Goal: Check status

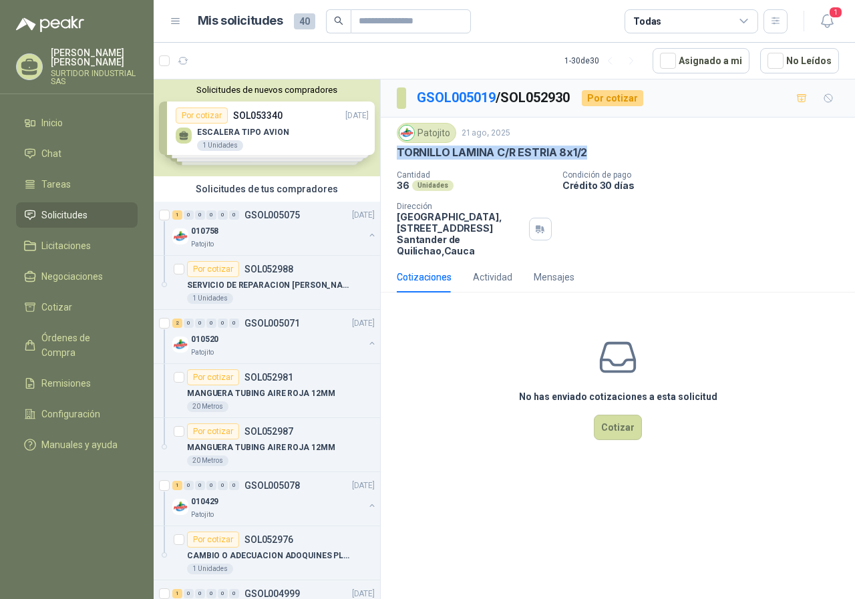
scroll to position [535, 0]
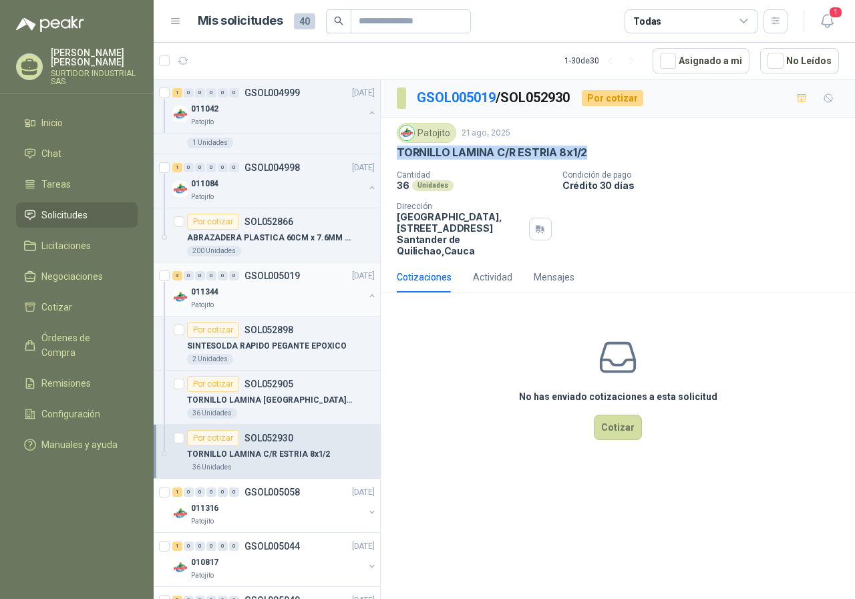
click at [287, 299] on div "011344" at bounding box center [277, 292] width 173 height 16
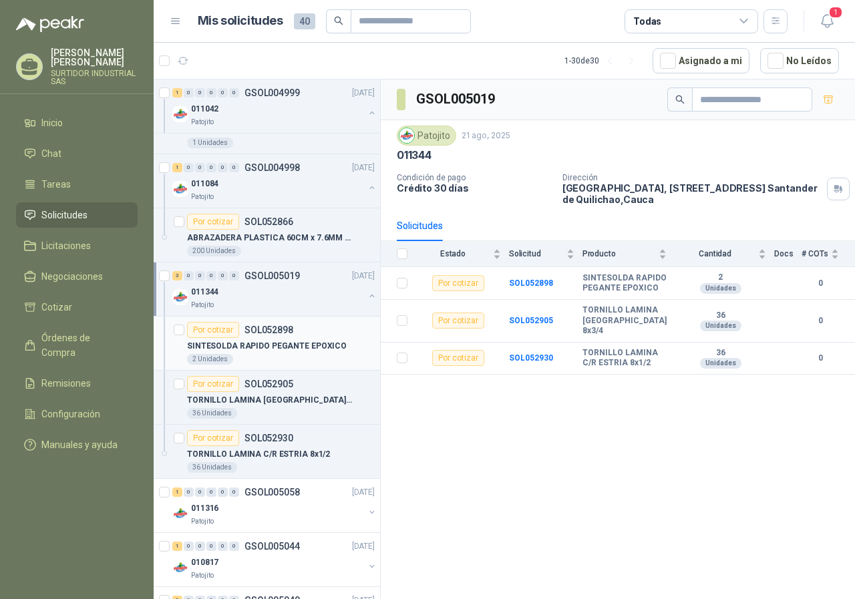
click at [275, 332] on p "SOL052898" at bounding box center [269, 329] width 49 height 9
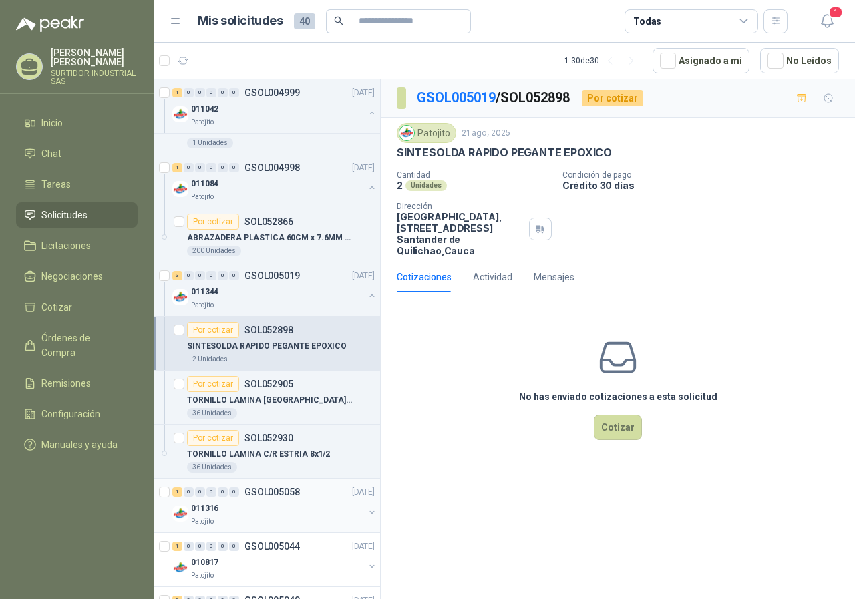
click at [253, 489] on p "GSOL005058" at bounding box center [272, 492] width 55 height 9
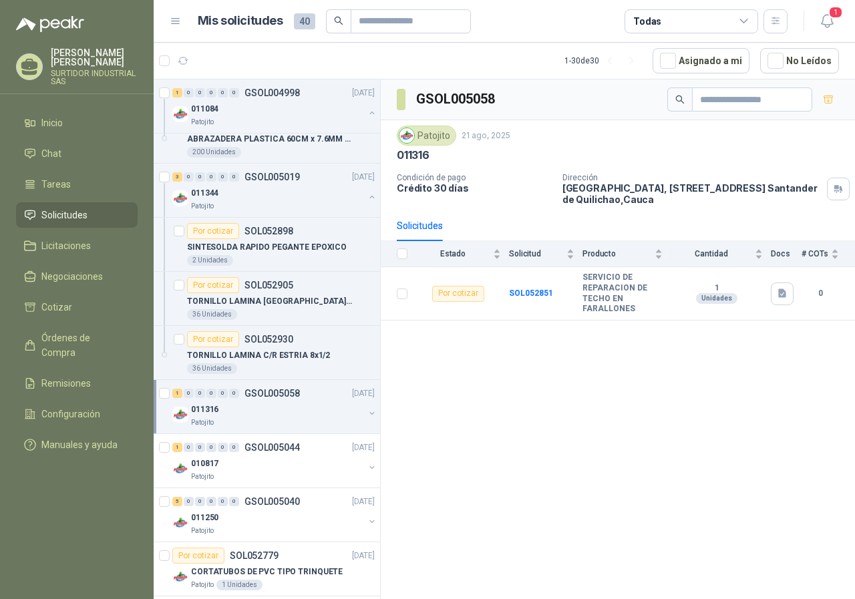
scroll to position [668, 0]
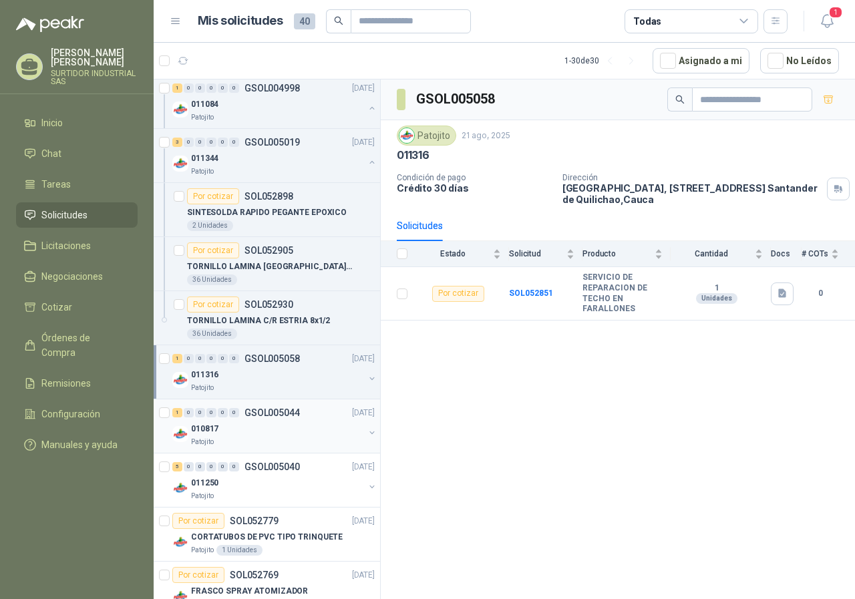
click at [261, 430] on div "010817" at bounding box center [277, 429] width 173 height 16
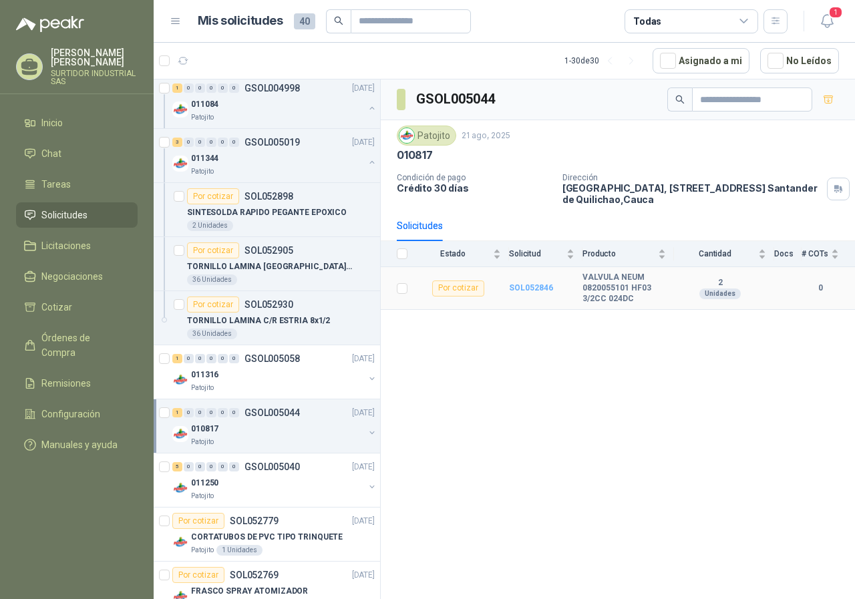
click at [537, 286] on b "SOL052846" at bounding box center [531, 287] width 44 height 9
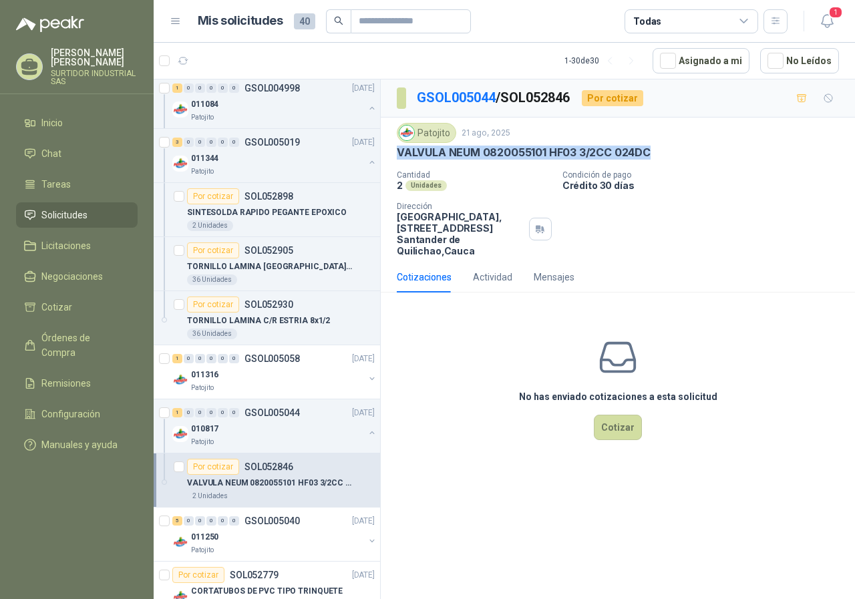
drag, startPoint x: 396, startPoint y: 157, endPoint x: 700, endPoint y: 161, distance: 304.7
click at [700, 161] on div "Patojito [DATE] VALVULA NEUM 0820055101 HF03 3/2CC 024DC Cantidad 2 Unidades Co…" at bounding box center [618, 190] width 474 height 144
copy p "VALVULA NEUM 0820055101 HF03 3/2CC 024DC"
